Goal: Task Accomplishment & Management: Complete application form

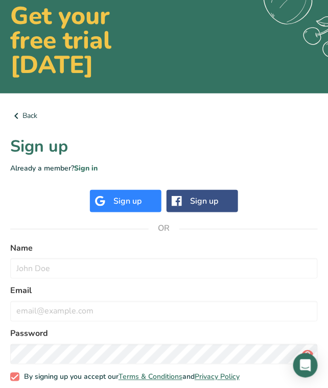
scroll to position [105, 0]
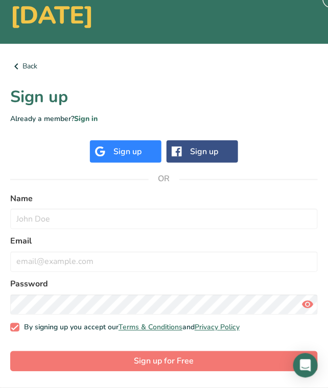
click at [128, 148] on div "Sign up" at bounding box center [127, 152] width 28 height 12
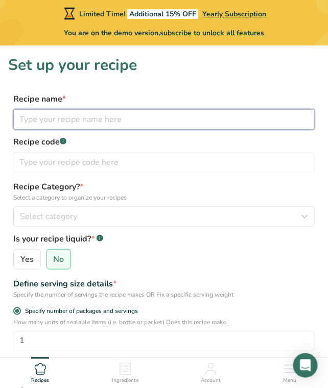
click at [68, 118] on input "text" at bounding box center [163, 119] width 301 height 20
type input "Shrimp Sweet and Sour"
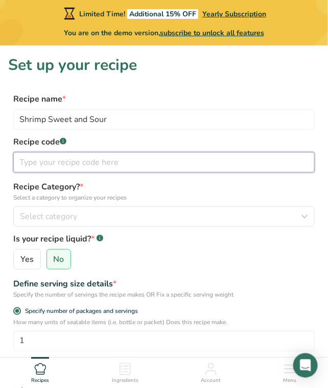
click at [73, 160] on input "text" at bounding box center [163, 162] width 301 height 20
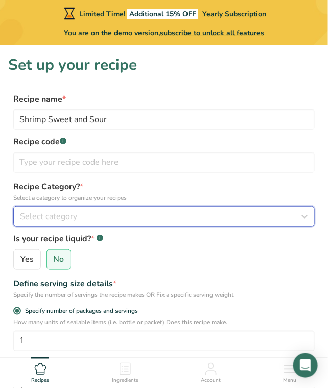
click at [64, 213] on span "Select category" at bounding box center [48, 216] width 57 height 12
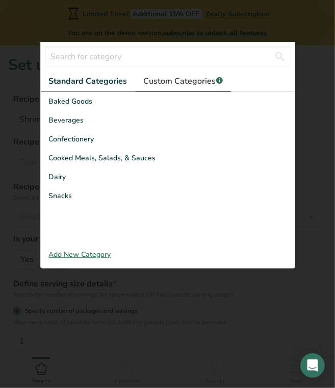
click at [197, 77] on span "Custom Categories .a-a{fill:#347362;}.b-a{fill:#fff;}" at bounding box center [183, 81] width 79 height 12
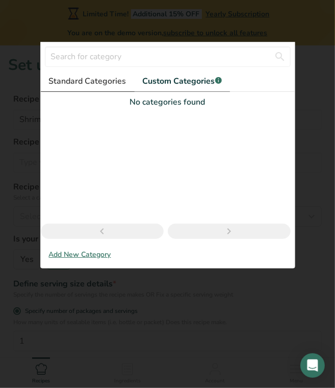
click at [90, 74] on link "Standard Categories" at bounding box center [88, 81] width 94 height 21
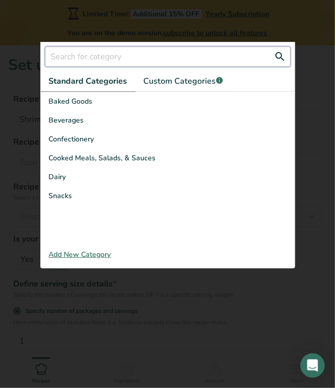
click at [77, 58] on input "text" at bounding box center [168, 56] width 246 height 20
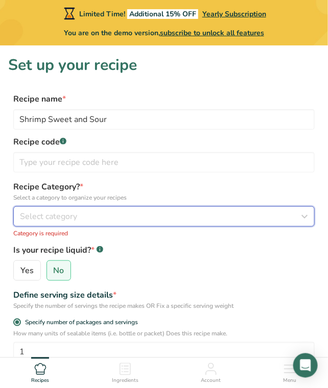
click at [85, 217] on div "Select category" at bounding box center [161, 216] width 282 height 12
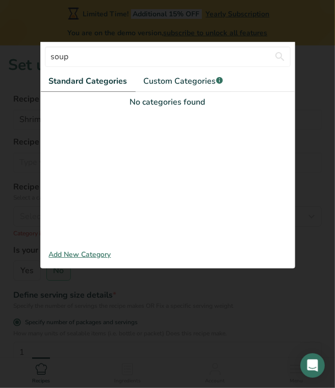
click at [171, 307] on div at bounding box center [167, 194] width 335 height 388
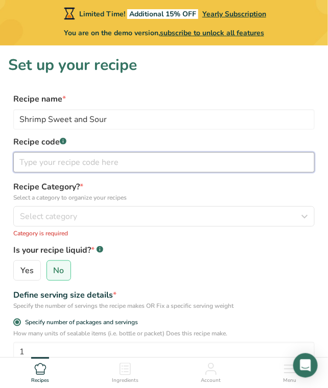
click at [85, 157] on input "text" at bounding box center [163, 162] width 301 height 20
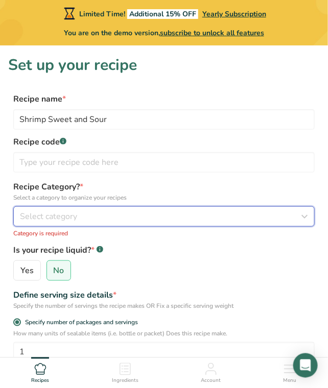
click at [99, 212] on div "Select category" at bounding box center [161, 216] width 282 height 12
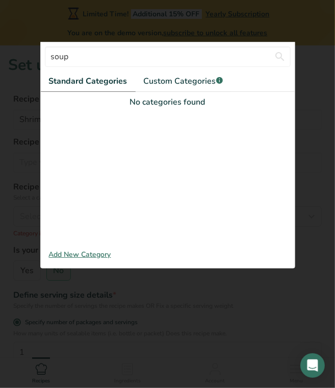
click at [109, 77] on span "Standard Categories" at bounding box center [88, 81] width 79 height 12
click at [108, 78] on span "Standard Categories" at bounding box center [88, 81] width 79 height 12
click at [163, 104] on div "No categories found" at bounding box center [168, 102] width 254 height 12
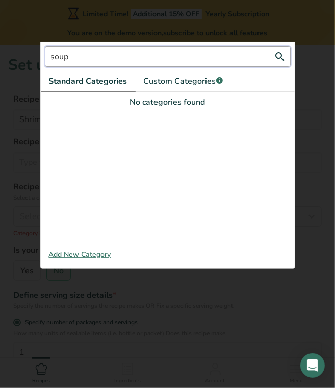
drag, startPoint x: 81, startPoint y: 55, endPoint x: 0, endPoint y: 57, distance: 81.2
click at [13, 206] on div "Select category soup Standard Categories Custom Categories .a-a{fill:#347362;}.…" at bounding box center [167, 216] width 309 height 20
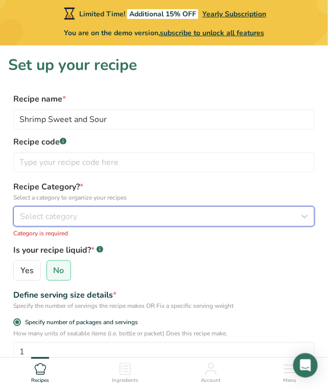
click at [114, 216] on div "Select category" at bounding box center [161, 216] width 282 height 12
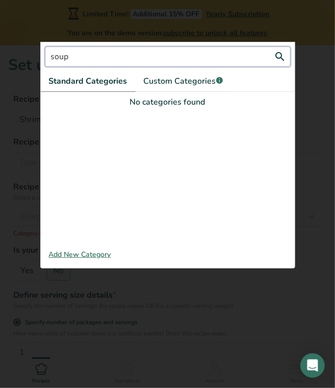
click at [79, 55] on input "soup" at bounding box center [168, 56] width 246 height 20
type input "s"
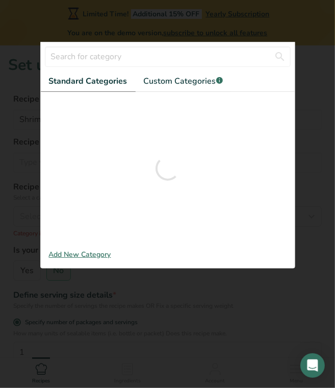
click at [75, 82] on span "Standard Categories" at bounding box center [88, 81] width 79 height 12
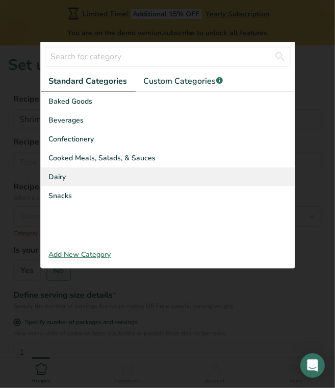
drag, startPoint x: 67, startPoint y: 117, endPoint x: 67, endPoint y: 166, distance: 49.5
click at [67, 165] on div "Baked Goods Beverages Confectionery Cooked Meals, Salads, & Sauces Dairy Snacks" at bounding box center [168, 168] width 254 height 153
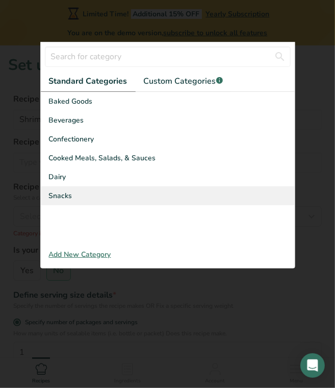
drag, startPoint x: 67, startPoint y: 166, endPoint x: 66, endPoint y: 200, distance: 33.7
click at [66, 200] on span "Snacks" at bounding box center [60, 195] width 23 height 11
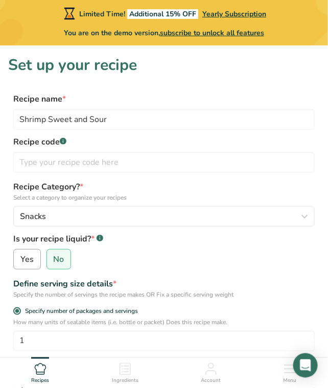
click at [34, 261] on label "Yes" at bounding box center [27, 259] width 28 height 20
click at [20, 261] on input "Yes" at bounding box center [17, 259] width 7 height 7
radio input "true"
radio input "false"
select select "22"
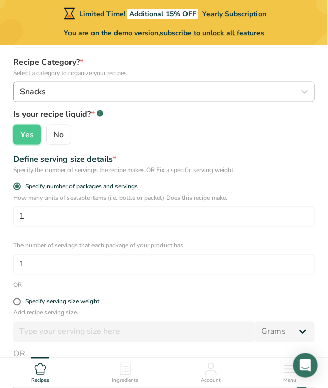
scroll to position [153, 0]
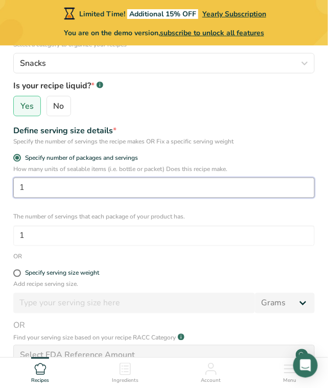
click at [49, 183] on input "1" at bounding box center [163, 188] width 301 height 20
type input "5"
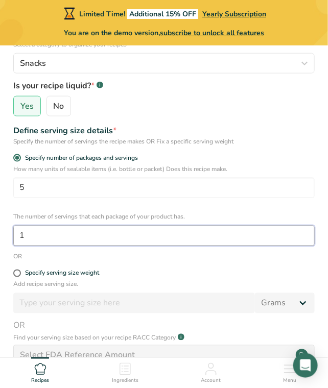
click at [89, 233] on input "1" at bounding box center [163, 236] width 301 height 20
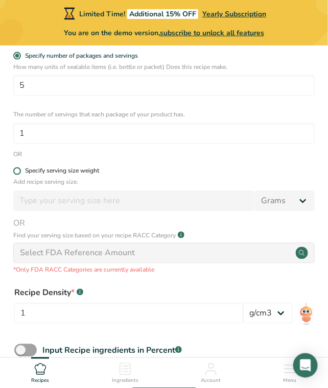
click at [32, 168] on div "Specify serving size weight" at bounding box center [62, 171] width 74 height 8
click at [20, 168] on input "Specify serving size weight" at bounding box center [16, 171] width 7 height 7
radio input "true"
radio input "false"
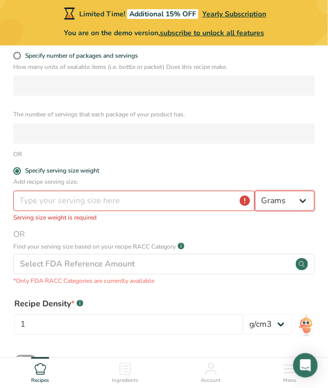
click at [303, 201] on select "Grams kg mg mcg lb oz l mL fl oz tbsp tsp cup qt gallon" at bounding box center [285, 201] width 60 height 20
click at [255, 191] on select "Grams kg mg mcg lb oz l mL fl oz tbsp tsp cup qt gallon" at bounding box center [285, 201] width 60 height 20
click at [92, 202] on input "number" at bounding box center [134, 201] width 242 height 20
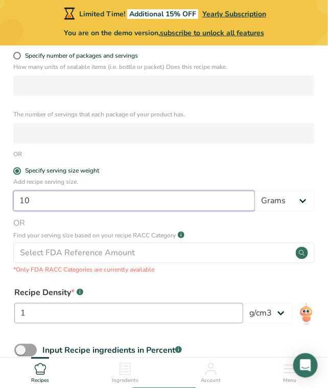
type input "10"
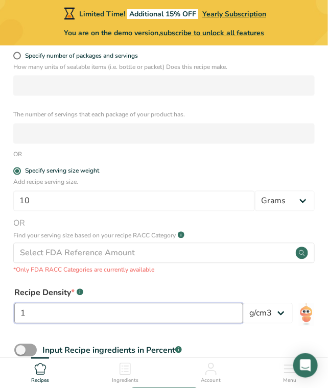
click at [86, 319] on input "1" at bounding box center [128, 313] width 229 height 20
type input "0.998"
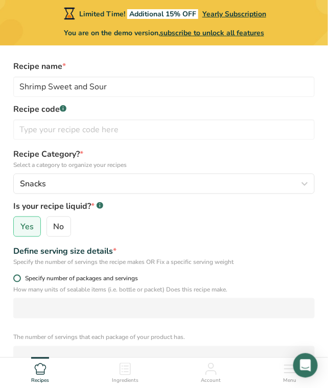
scroll to position [0, 0]
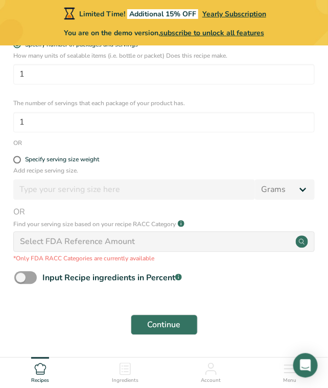
scroll to position [300, 0]
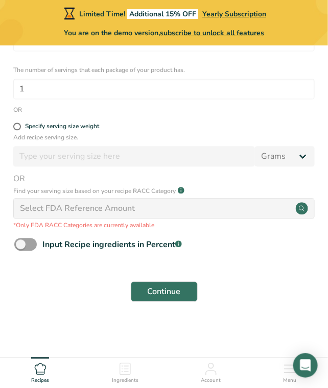
click at [124, 370] on icon at bounding box center [125, 369] width 12 height 12
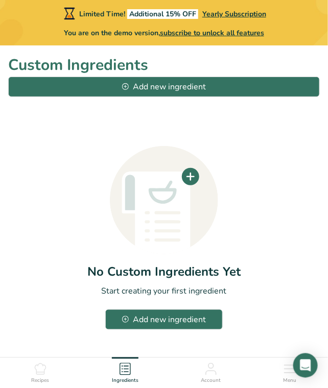
scroll to position [31, 0]
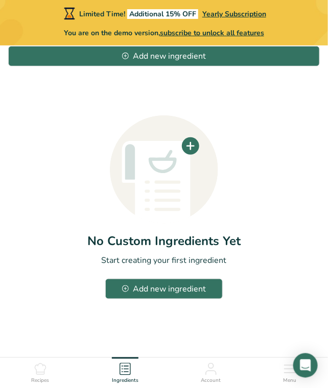
click at [292, 376] on div "Menu" at bounding box center [289, 371] width 13 height 28
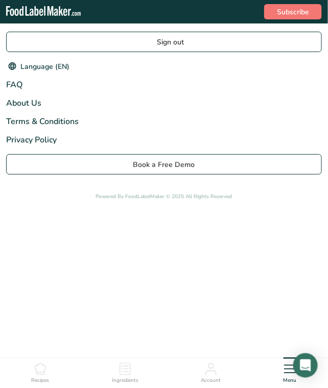
click at [129, 371] on icon at bounding box center [125, 369] width 12 height 12
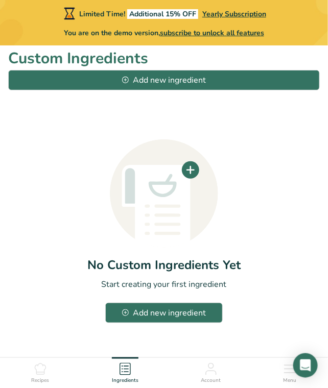
scroll to position [0, 0]
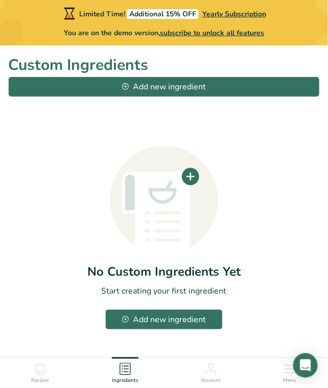
drag, startPoint x: 262, startPoint y: 11, endPoint x: 310, endPoint y: 11, distance: 48.0
click at [310, 11] on div "Limited Time! Additional 15% OFF Yearly Subscription You are on the demo versio…" at bounding box center [164, 22] width 328 height 45
click at [315, 11] on div "Limited Time! Additional 15% OFF Yearly Subscription You are on the demo versio…" at bounding box center [164, 22] width 328 height 45
click at [16, 19] on div "Limited Time! Additional 15% OFF Yearly Subscription You are on the demo versio…" at bounding box center [164, 22] width 328 height 45
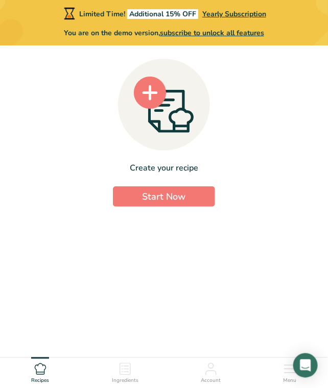
click at [131, 376] on div "Ingredients" at bounding box center [125, 371] width 27 height 28
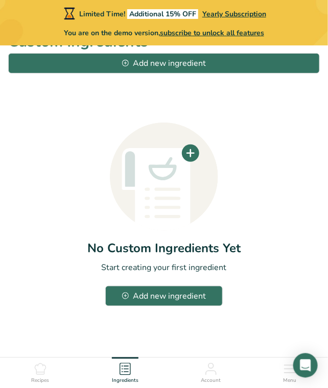
scroll to position [31, 0]
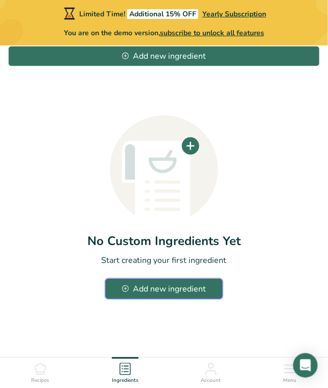
click at [171, 291] on div "Add new ingredient" at bounding box center [164, 289] width 84 height 12
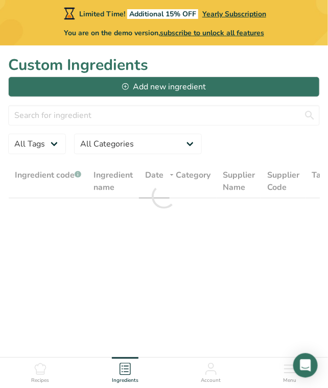
scroll to position [31, 0]
